Goal: Information Seeking & Learning: Learn about a topic

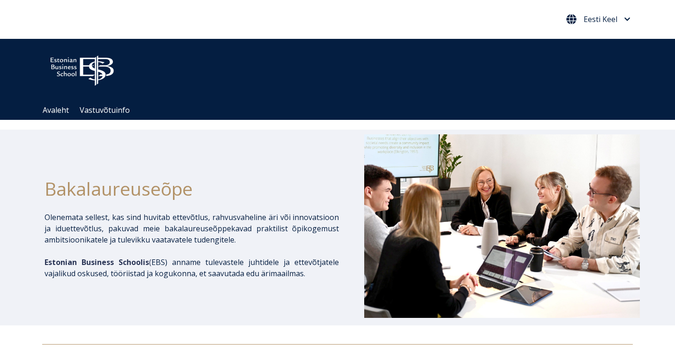
click at [607, 17] on span "Eesti Keel" at bounding box center [601, 19] width 34 height 8
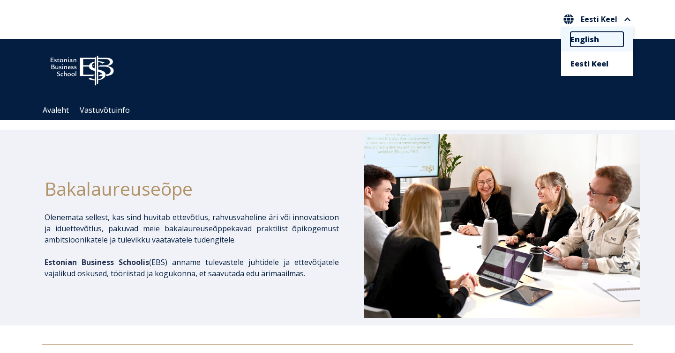
click at [600, 45] on link "English" at bounding box center [596, 39] width 53 height 15
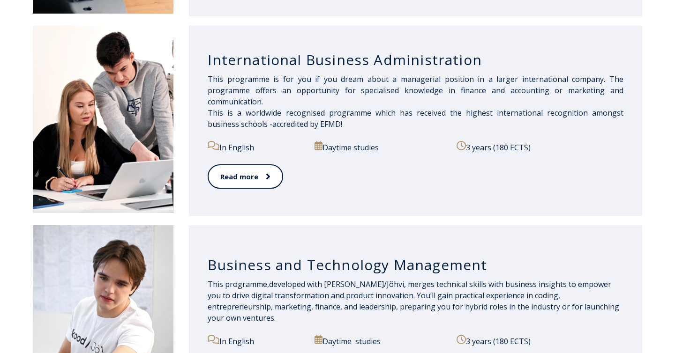
scroll to position [695, 0]
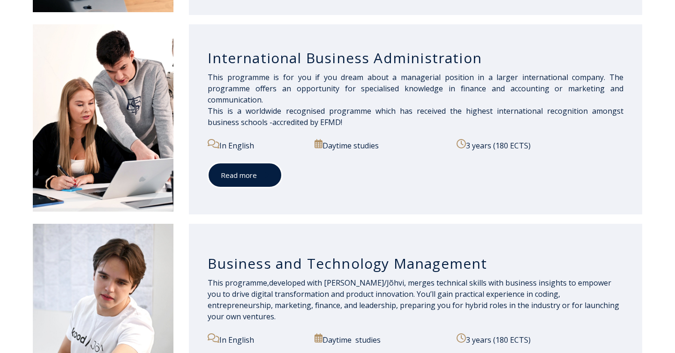
click at [246, 181] on link "Read more" at bounding box center [245, 176] width 75 height 26
